Goal: Task Accomplishment & Management: Use online tool/utility

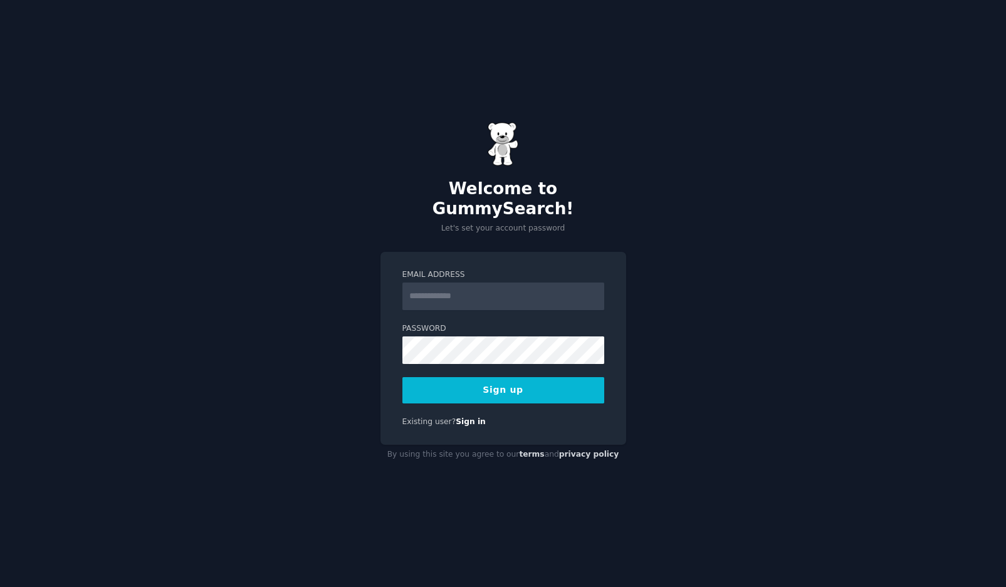
click at [455, 283] on input "Email Address" at bounding box center [504, 297] width 202 height 28
type input "**********"
click at [393, 360] on div "**********" at bounding box center [504, 349] width 246 height 194
click at [513, 387] on button "Sign up" at bounding box center [504, 390] width 202 height 26
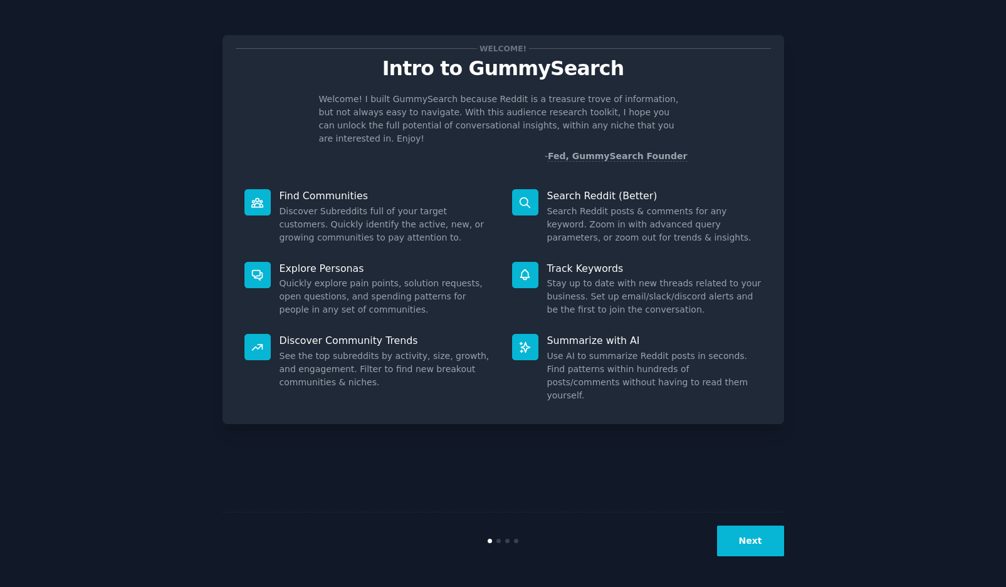
click at [471, 150] on div "Welcome! Intro to GummySearch Welcome! I built GummySearch because Reddit is a …" at bounding box center [504, 229] width 562 height 389
click at [530, 196] on icon at bounding box center [525, 202] width 13 height 13
click at [745, 532] on button "Next" at bounding box center [750, 541] width 67 height 31
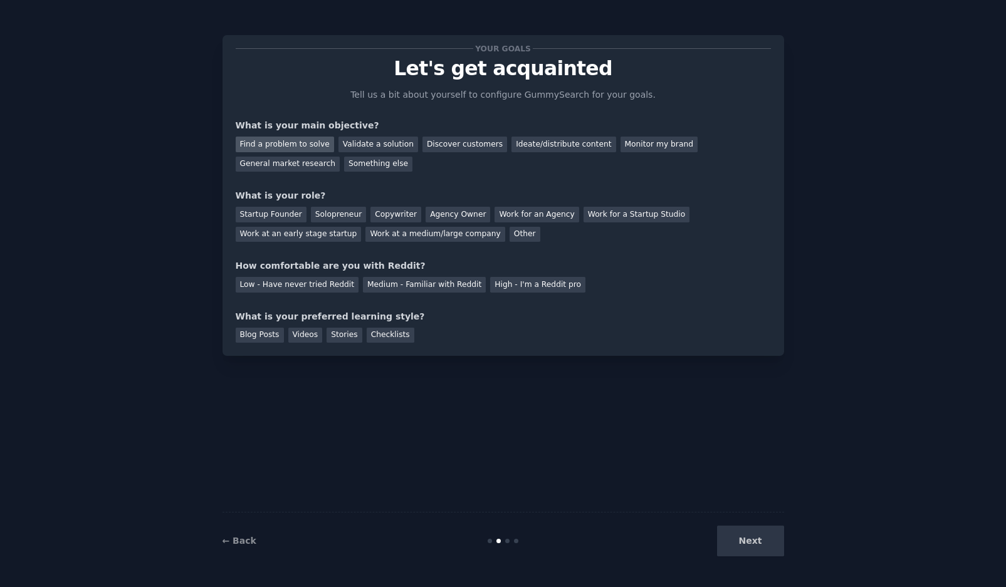
click at [302, 144] on div "Find a problem to solve" at bounding box center [285, 145] width 98 height 16
click at [305, 158] on div "General market research" at bounding box center [288, 165] width 105 height 16
click at [308, 141] on div "Find a problem to solve" at bounding box center [285, 145] width 98 height 16
click at [363, 140] on div "Validate a solution" at bounding box center [379, 145] width 80 height 16
click at [295, 143] on div "Find a problem to solve" at bounding box center [285, 145] width 98 height 16
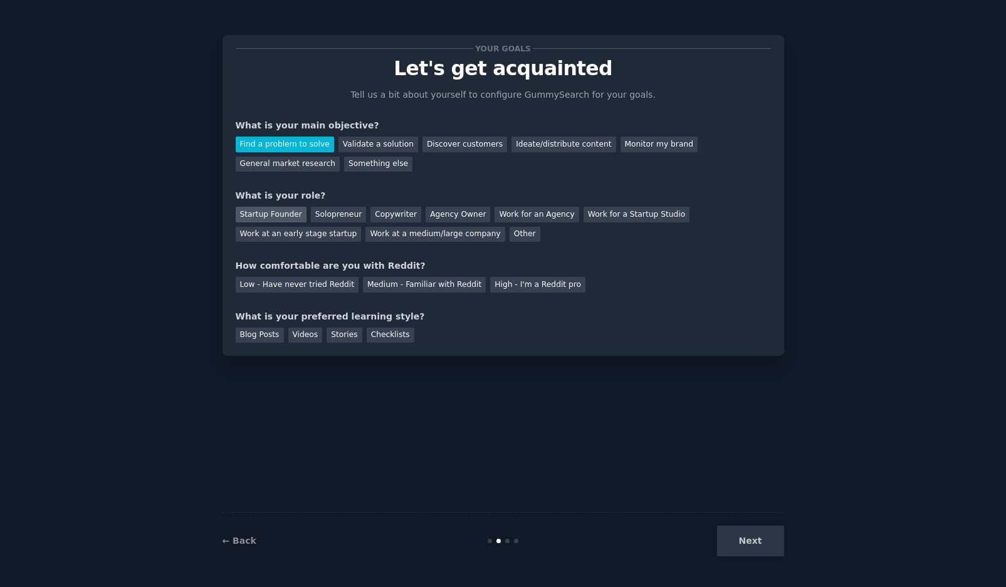
click at [290, 211] on div "Startup Founder" at bounding box center [271, 215] width 71 height 16
click at [507, 283] on div "High - I'm a Reddit pro" at bounding box center [537, 285] width 95 height 16
click at [268, 336] on div "Blog Posts" at bounding box center [260, 336] width 48 height 16
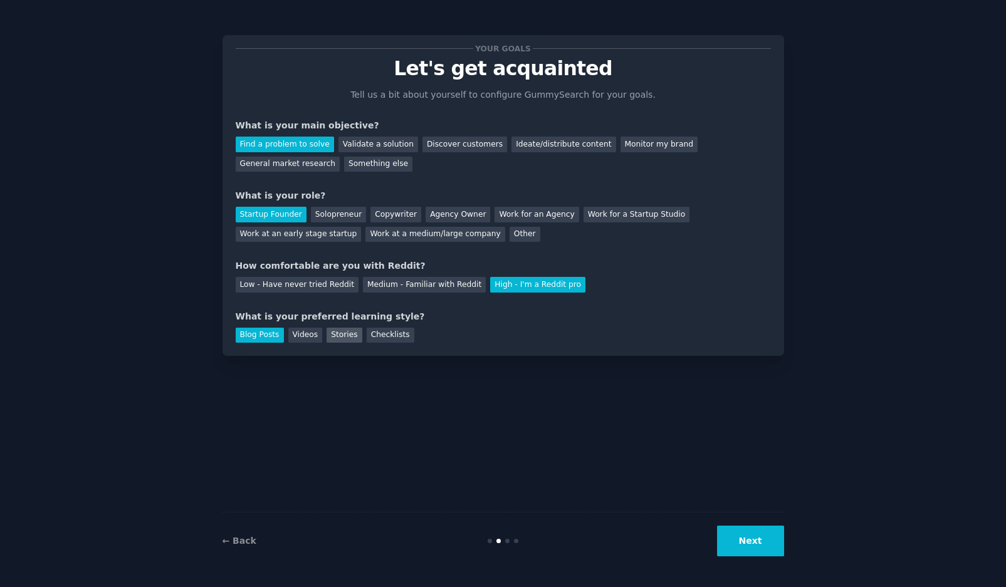
click at [342, 339] on div "Stories" at bounding box center [344, 336] width 35 height 16
click at [260, 337] on div "Blog Posts" at bounding box center [260, 336] width 48 height 16
click at [753, 541] on button "Next" at bounding box center [750, 541] width 67 height 31
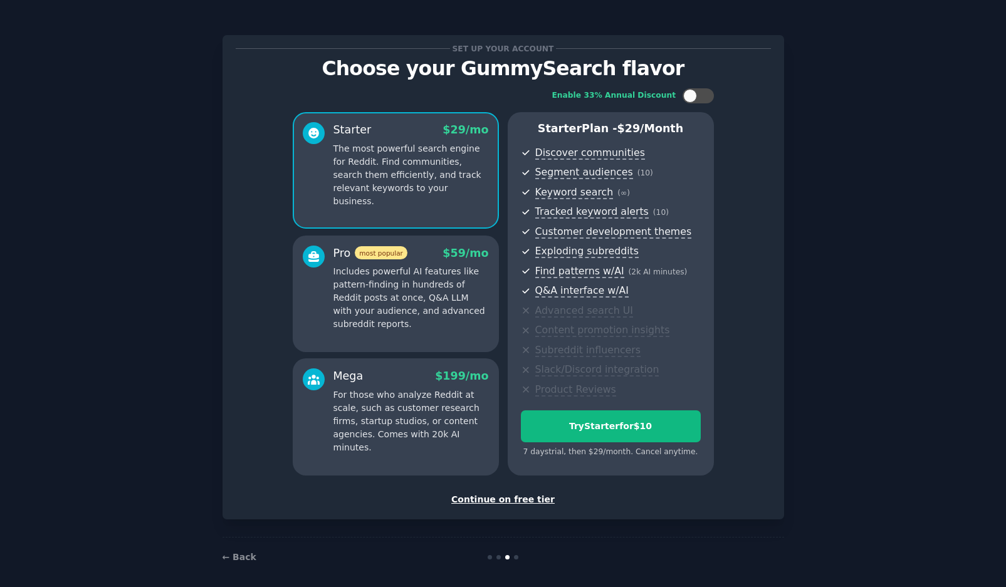
click at [480, 500] on div "Continue on free tier" at bounding box center [503, 499] width 535 height 13
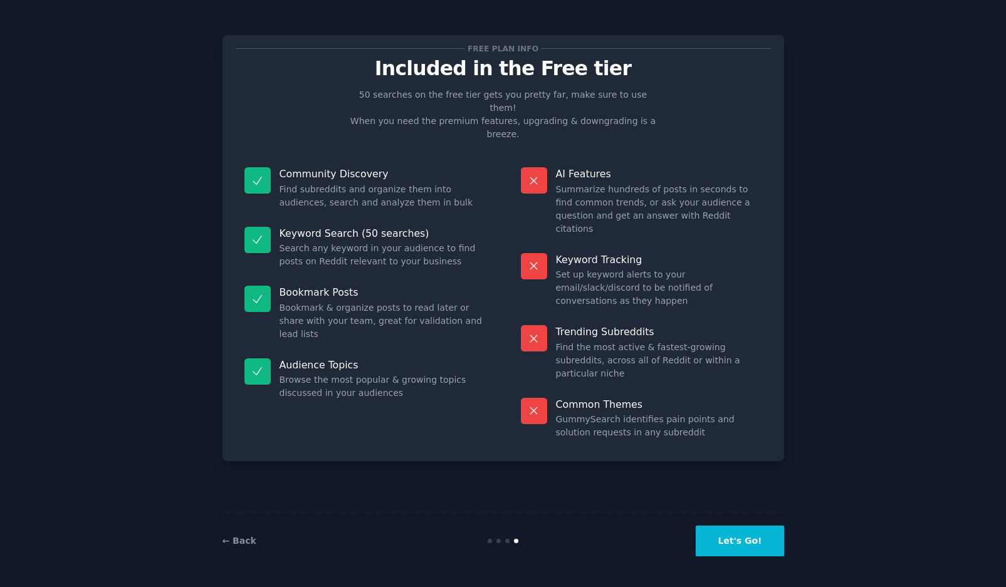
click at [748, 544] on button "Let's Go!" at bounding box center [740, 541] width 88 height 31
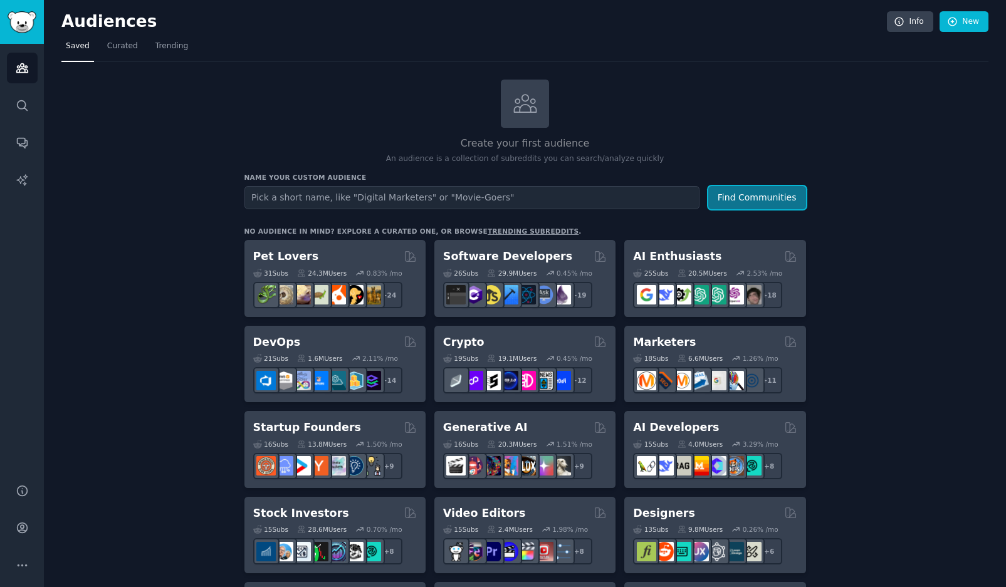
click at [720, 207] on button "Find Communities" at bounding box center [758, 197] width 98 height 23
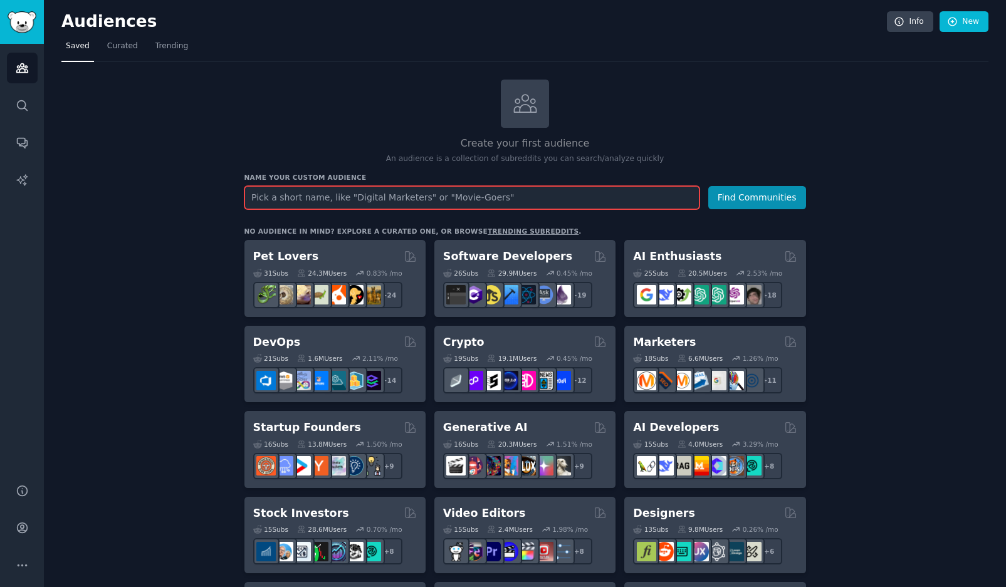
click at [289, 195] on input "text" at bounding box center [472, 197] width 455 height 23
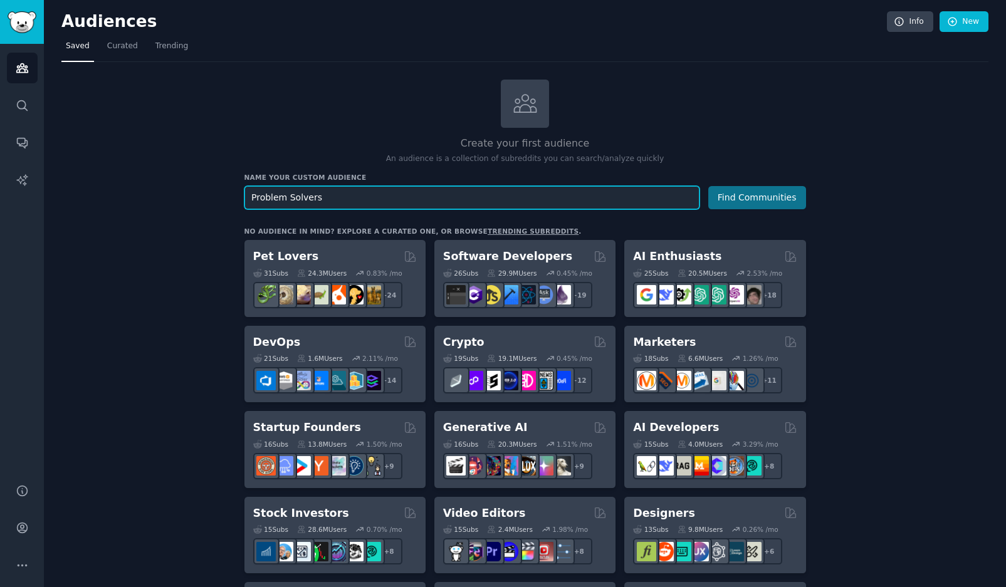
type input "Problem Solvers"
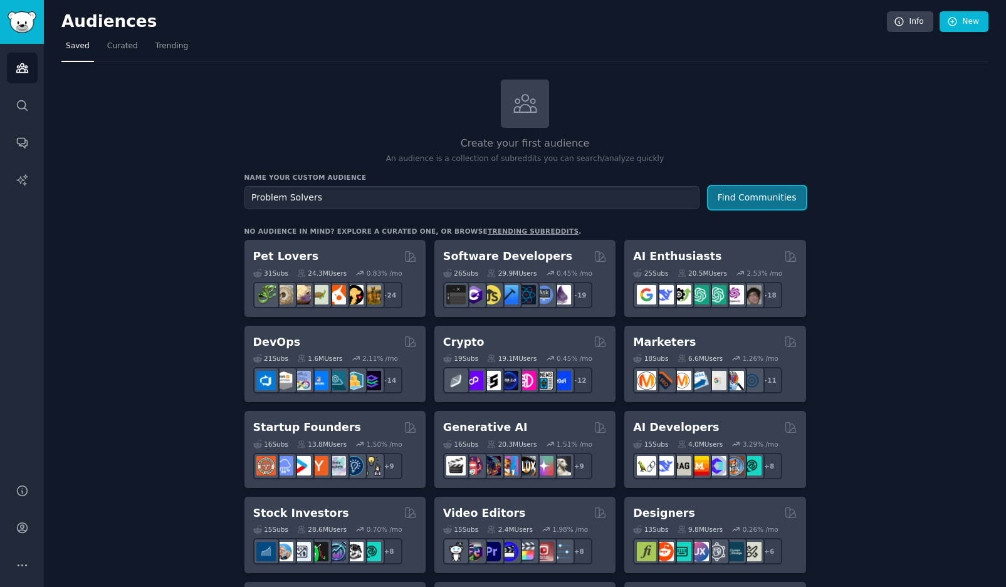
click at [735, 199] on button "Find Communities" at bounding box center [758, 197] width 98 height 23
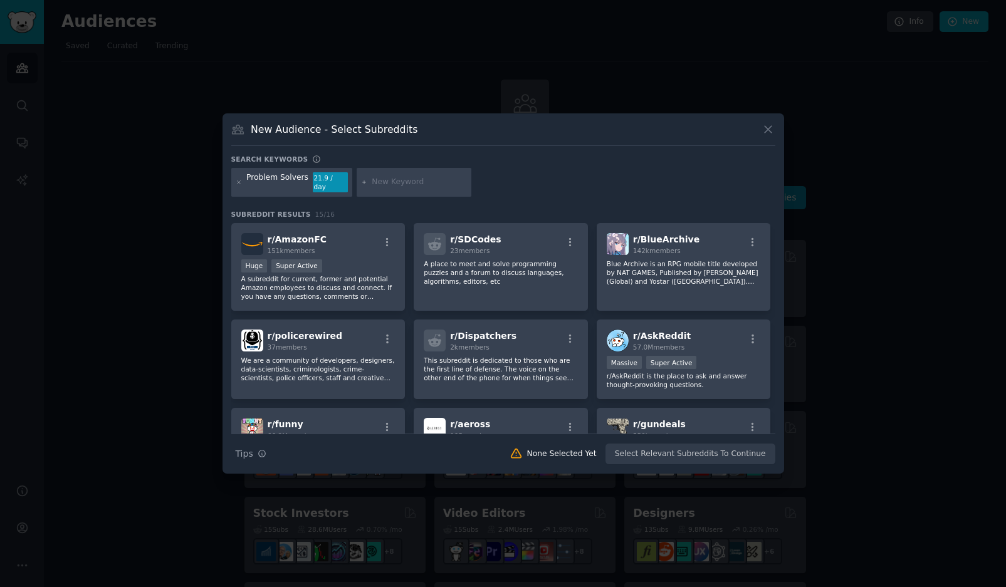
click at [382, 185] on input "text" at bounding box center [419, 182] width 95 height 11
type input "Tipping"
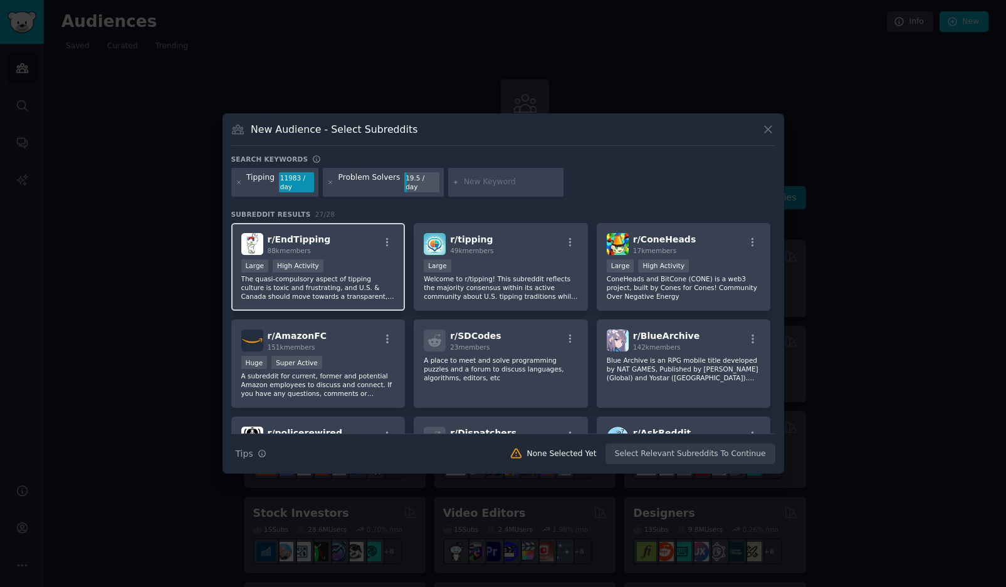
click at [332, 268] on div ">= 80th percentile for submissions / day Large High Activity" at bounding box center [318, 268] width 154 height 16
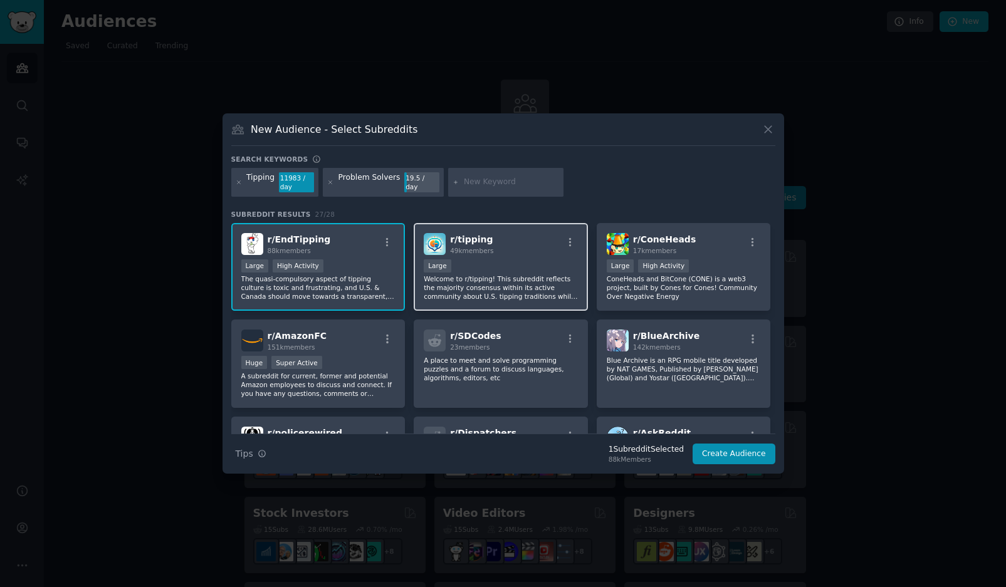
click at [463, 267] on div "10,000 - 100,000 members Large" at bounding box center [501, 268] width 154 height 16
click at [451, 281] on p "Welcome to r/tipping! This subreddit reflects the majority consensus within its…" at bounding box center [501, 288] width 154 height 26
click at [362, 285] on p "The quasi-compulsory aspect of tipping culture is toxic and frustrating, and U.…" at bounding box center [318, 288] width 154 height 26
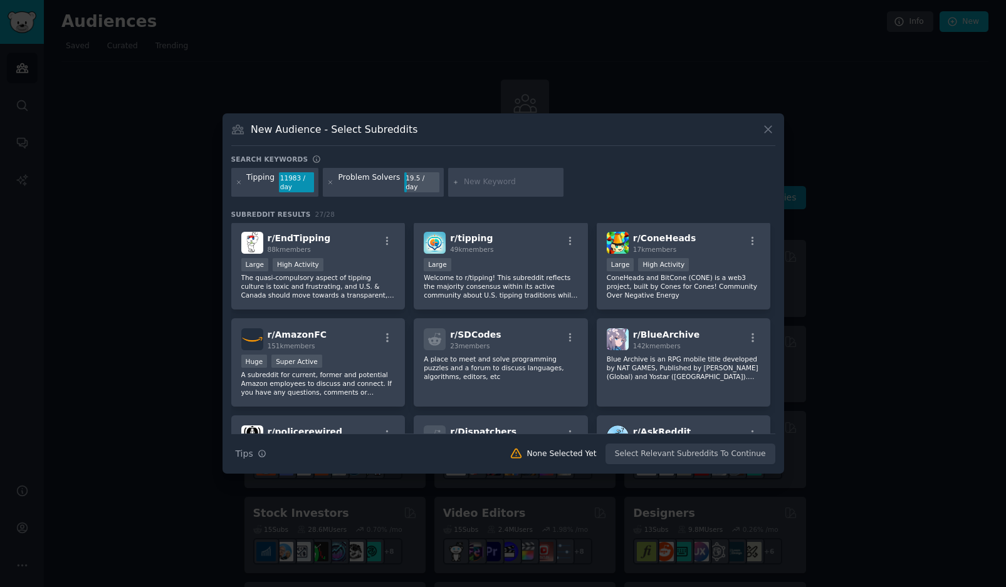
scroll to position [3, 0]
click at [382, 185] on div "Problem Solvers" at bounding box center [370, 182] width 62 height 20
click at [239, 182] on icon at bounding box center [238, 182] width 3 height 3
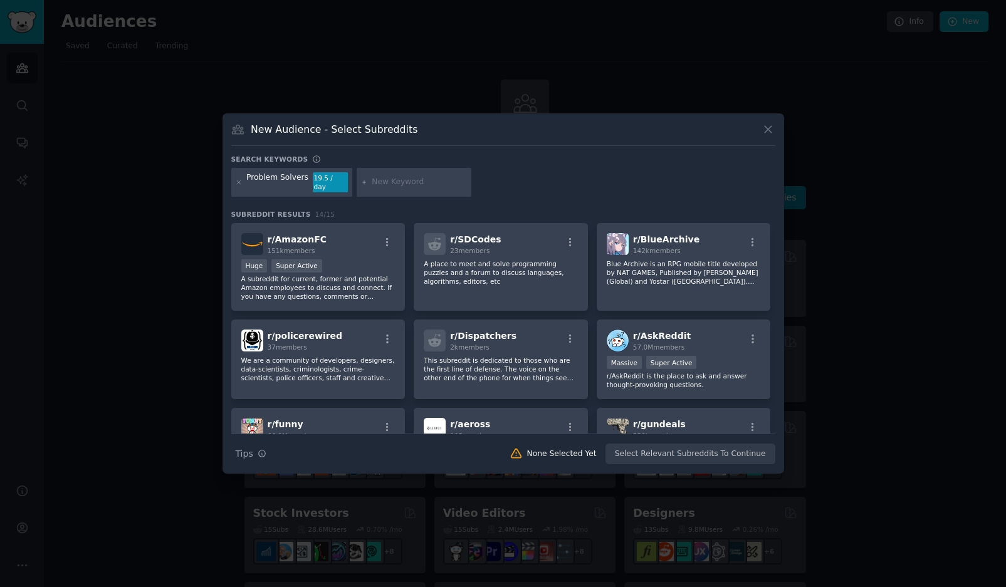
click at [382, 184] on input "text" at bounding box center [419, 182] width 95 height 11
type input "quantum intelligence"
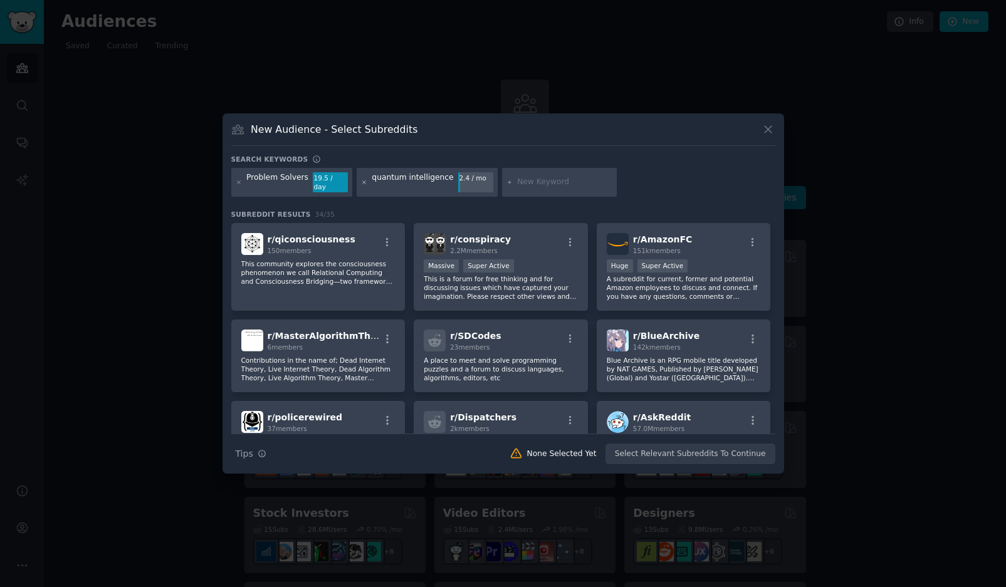
click at [361, 182] on icon at bounding box center [364, 182] width 7 height 7
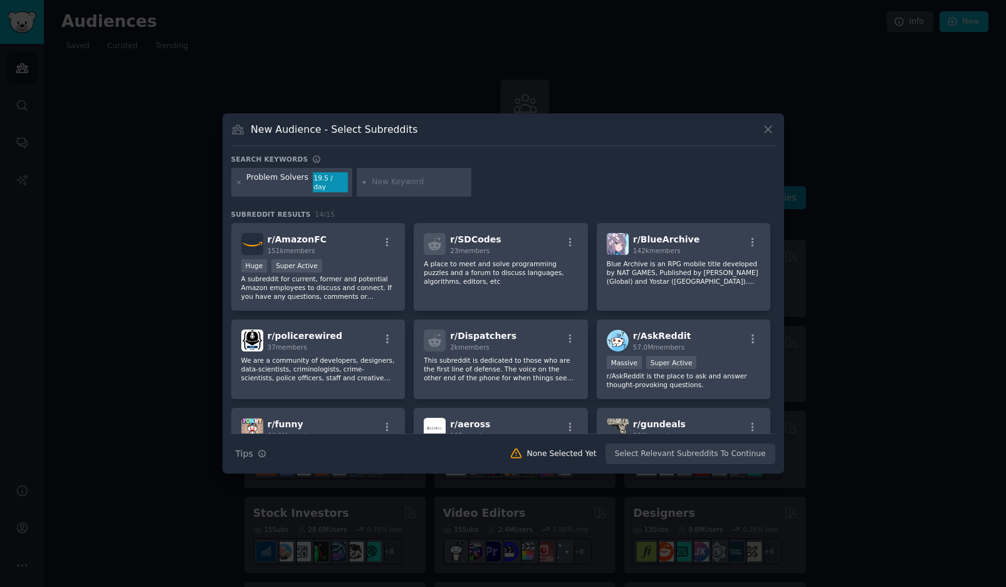
click at [298, 189] on div "Problem Solvers 19.5 / day" at bounding box center [291, 182] width 121 height 29
